Goal: Information Seeking & Learning: Learn about a topic

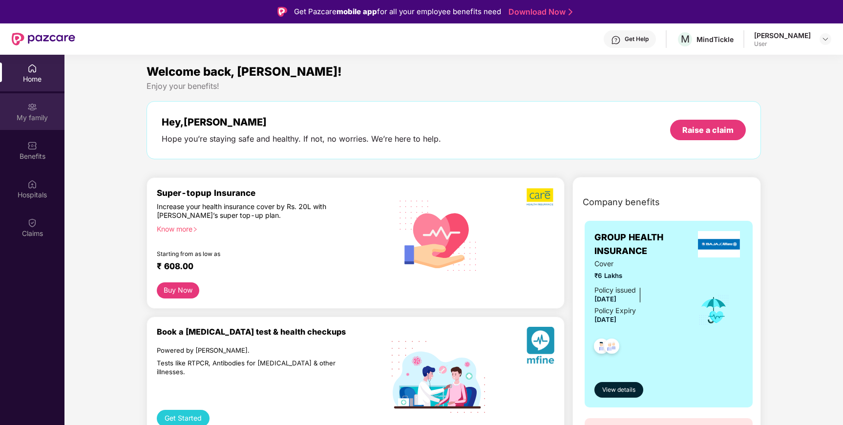
click at [26, 116] on div "My family" at bounding box center [32, 118] width 64 height 10
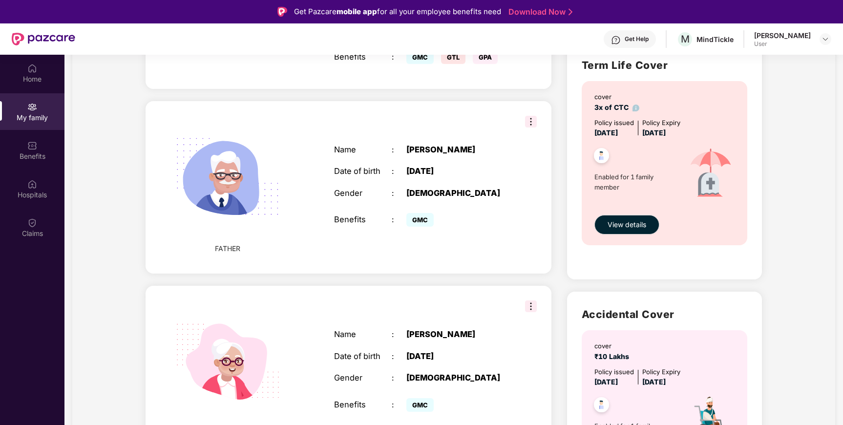
scroll to position [331, 0]
click at [525, 115] on img at bounding box center [531, 121] width 12 height 12
click at [470, 116] on div "FATHER Name : [PERSON_NAME] Date of birth : [DEMOGRAPHIC_DATA] Gender : [DEMOGR…" at bounding box center [349, 187] width 406 height 172
click at [276, 179] on img at bounding box center [228, 176] width 132 height 132
click at [383, 217] on div "Benefits : GMC" at bounding box center [420, 220] width 173 height 20
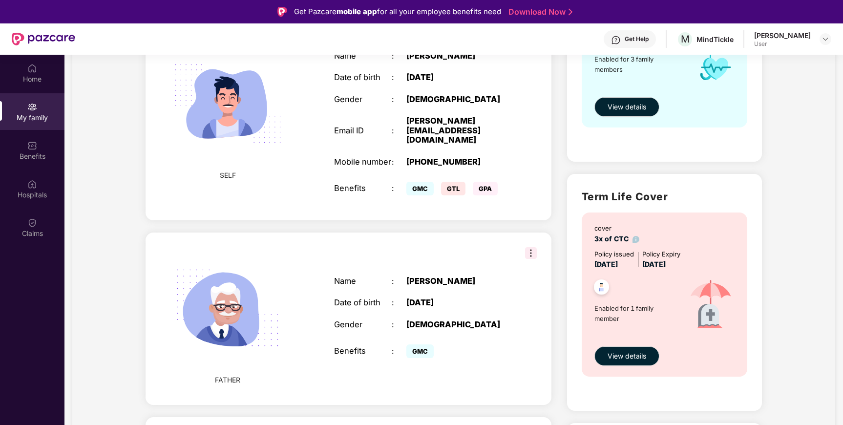
scroll to position [40, 0]
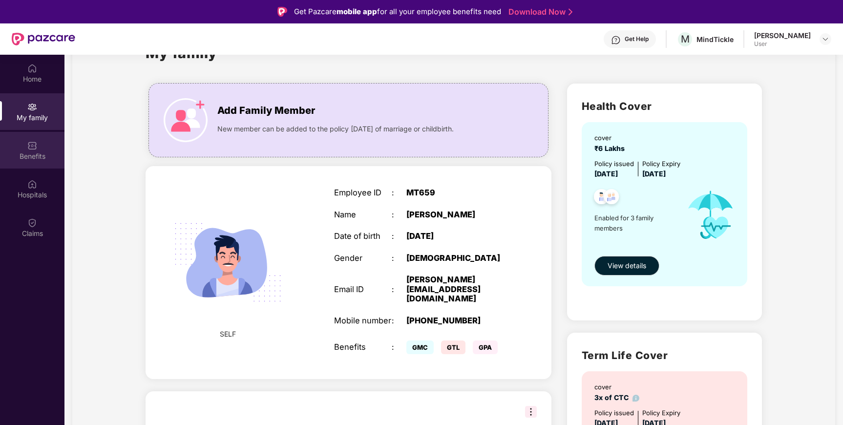
click at [53, 150] on div "Benefits" at bounding box center [32, 150] width 64 height 37
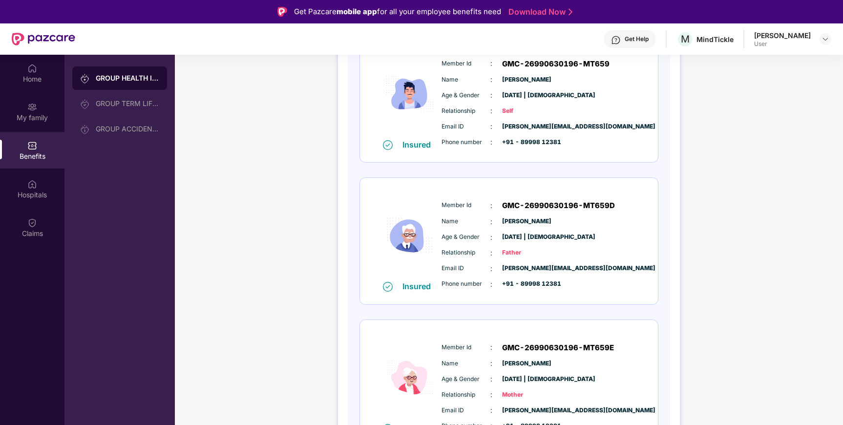
scroll to position [180, 0]
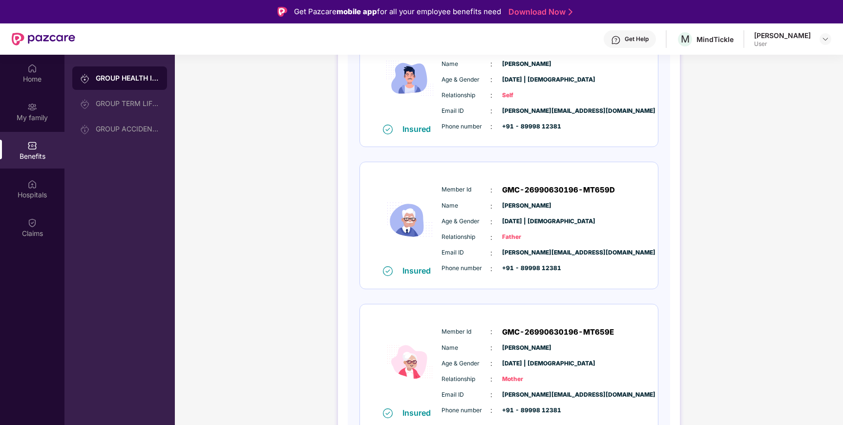
click at [401, 205] on img at bounding box center [410, 219] width 59 height 91
click at [138, 96] on div "GROUP TERM LIFE INSURANCE" at bounding box center [119, 103] width 95 height 23
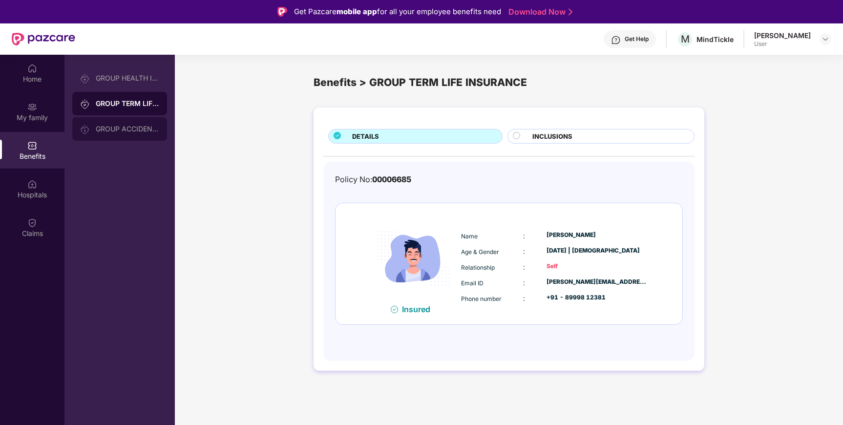
click at [132, 123] on div "GROUP ACCIDENTAL INSURANCE" at bounding box center [119, 128] width 95 height 23
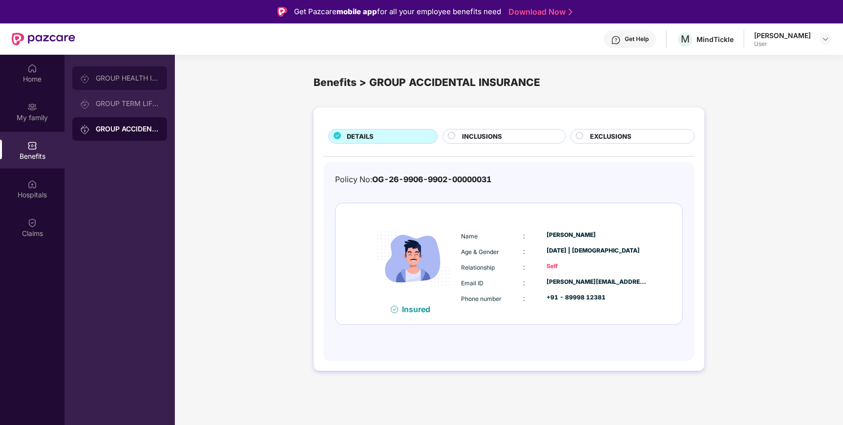
click at [136, 87] on div "GROUP HEALTH INSURANCE" at bounding box center [119, 77] width 95 height 23
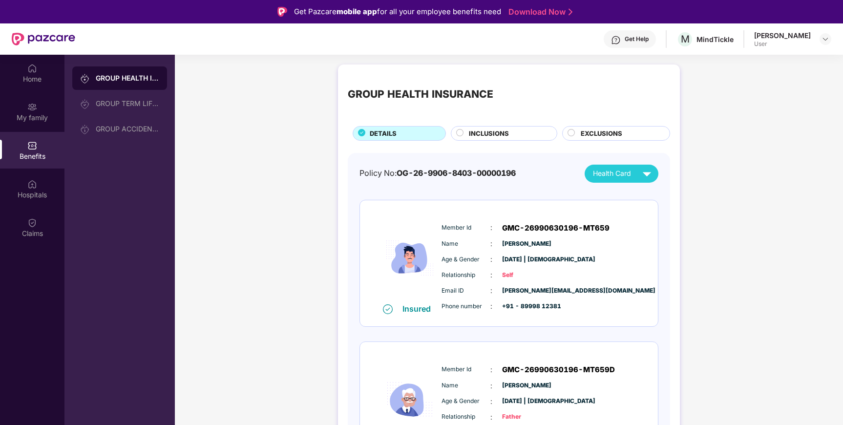
click at [133, 77] on div "GROUP HEALTH INSURANCE" at bounding box center [128, 78] width 64 height 10
click at [512, 135] on div "INCLUSIONS" at bounding box center [508, 134] width 88 height 12
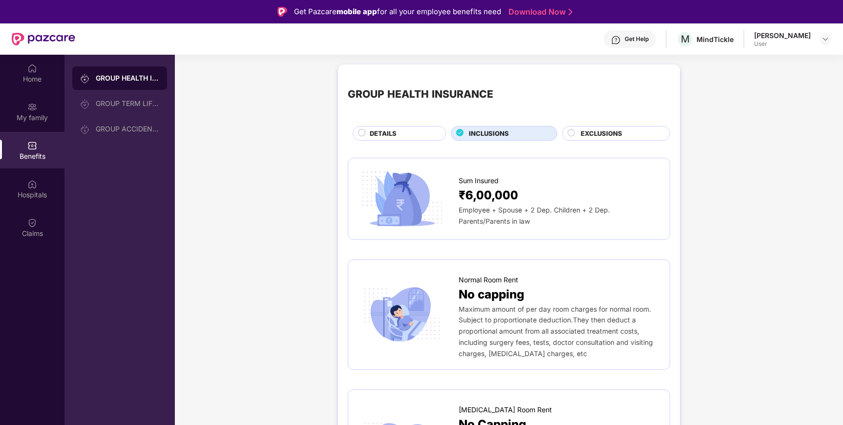
click at [583, 133] on span "EXCLUSIONS" at bounding box center [602, 133] width 42 height 10
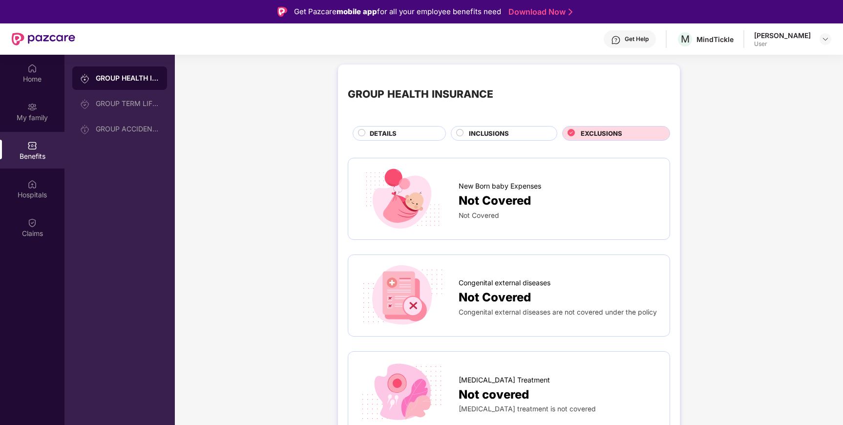
click at [502, 125] on div "GROUP HEALTH INSURANCE DETAILS INCLUSIONS EXCLUSIONS" at bounding box center [509, 107] width 322 height 66
click at [491, 137] on span "INCLUSIONS" at bounding box center [489, 133] width 40 height 10
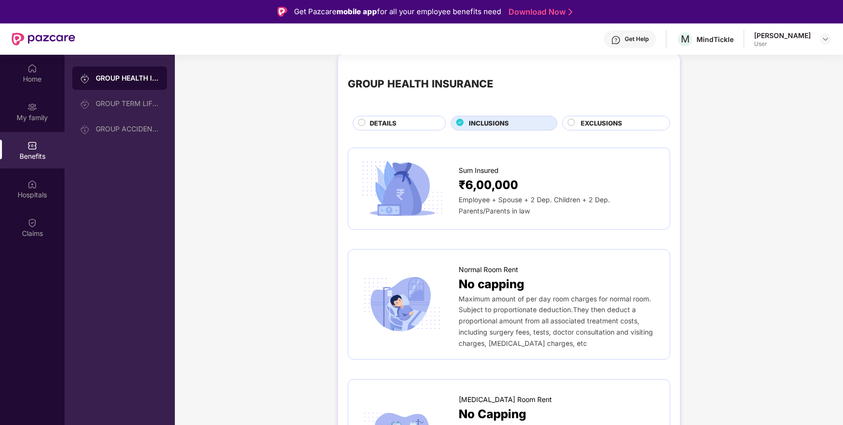
scroll to position [5, 0]
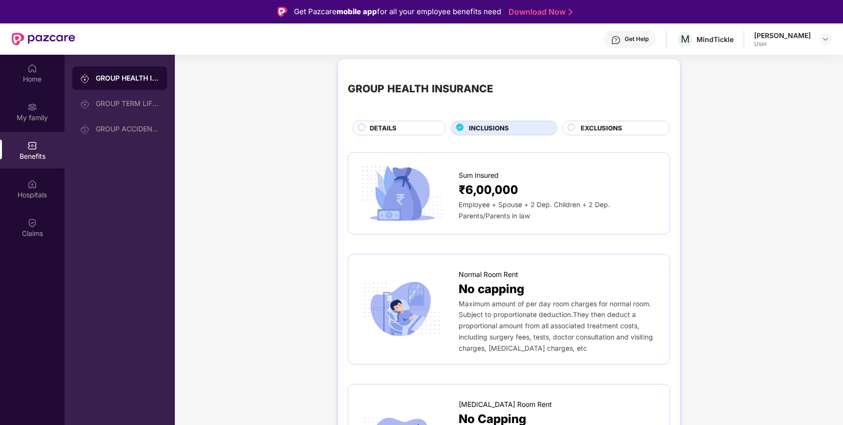
click at [416, 132] on div "DETAILS" at bounding box center [403, 129] width 76 height 12
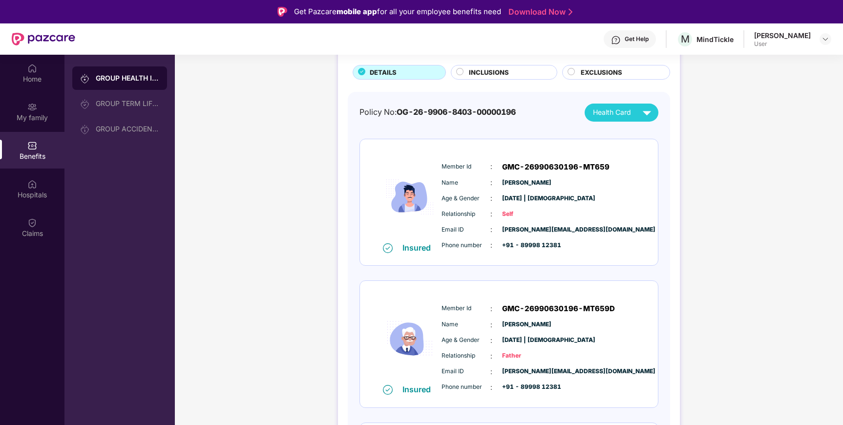
scroll to position [66, 0]
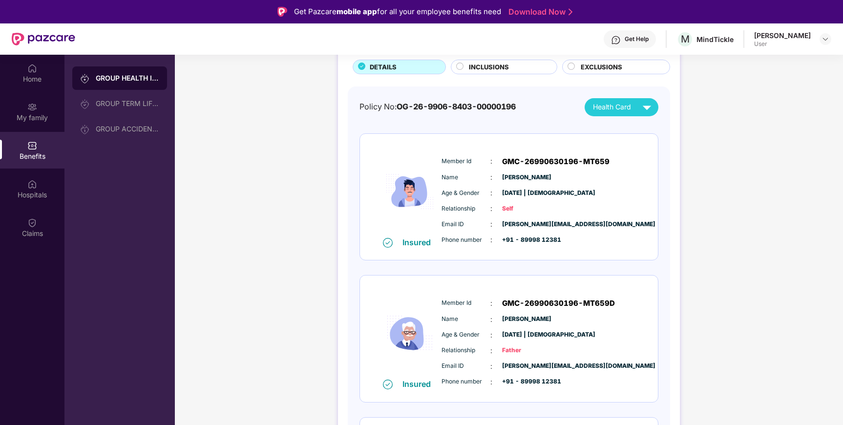
click at [632, 111] on div "Health Card" at bounding box center [624, 107] width 63 height 17
click at [691, 132] on div "GROUP HEALTH INSURANCE DETAILS INCLUSIONS EXCLUSIONS Policy No: OG-26-9906-8403…" at bounding box center [509, 299] width 668 height 612
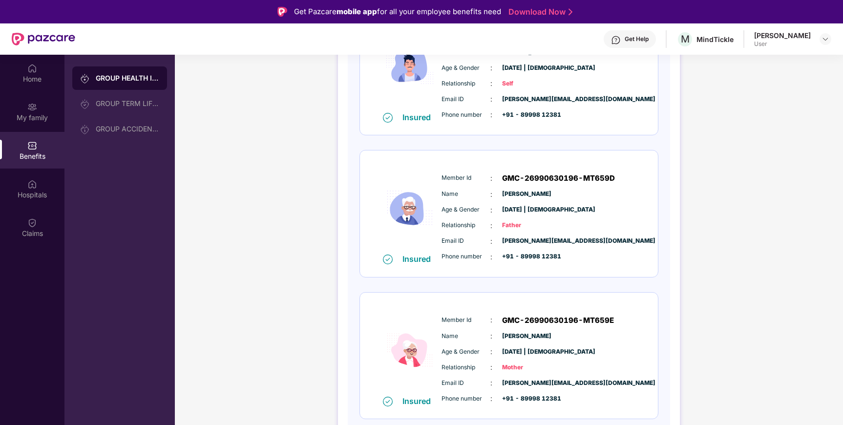
scroll to position [0, 0]
